Goal: Find specific page/section: Find specific page/section

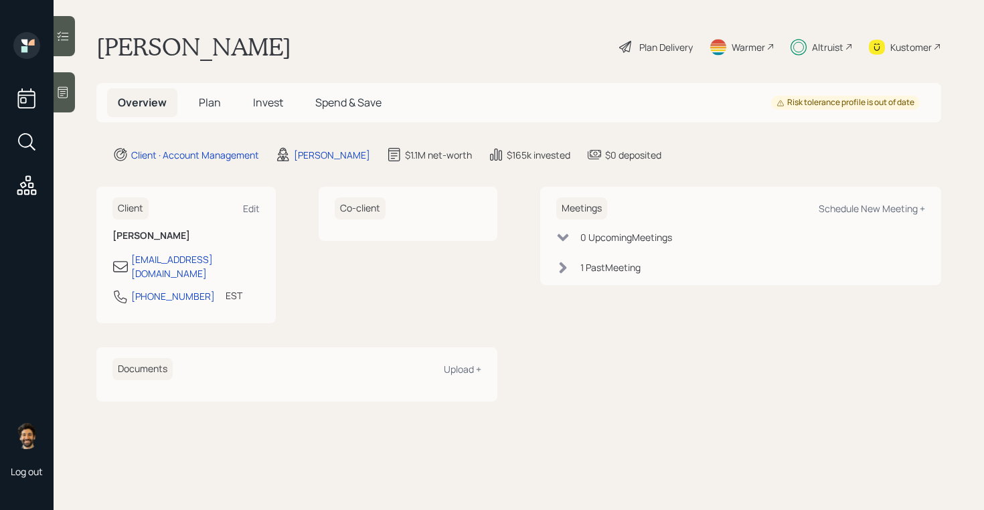
click at [825, 47] on div "Altruist" at bounding box center [827, 47] width 31 height 14
click at [813, 40] on div "Altruist" at bounding box center [827, 47] width 31 height 14
click at [585, 268] on div "1 Past Meeting" at bounding box center [610, 267] width 60 height 14
